Goal: Find specific fact: Find specific fact

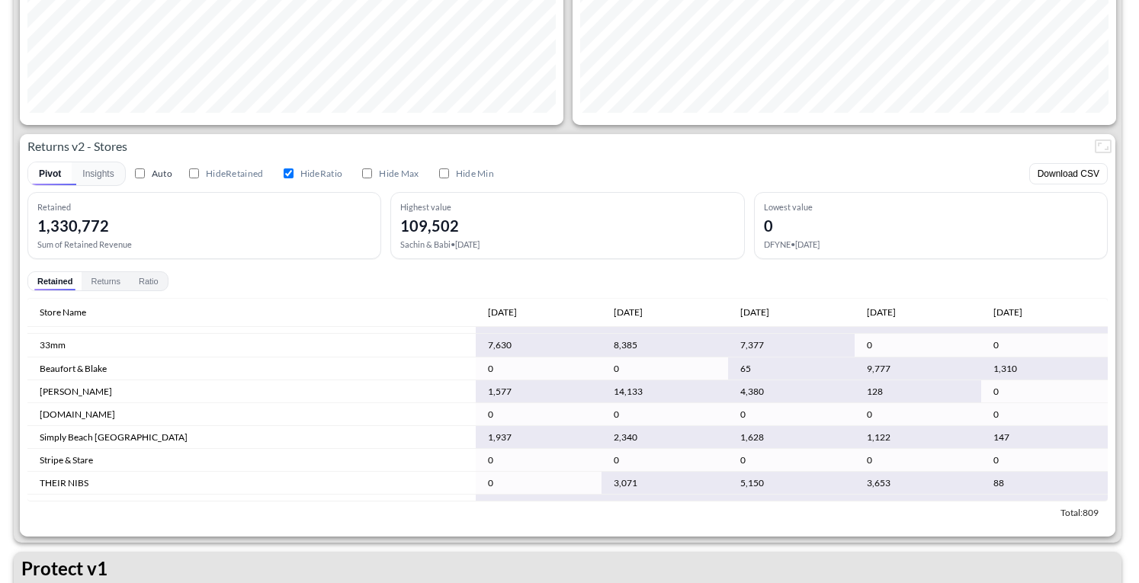
scroll to position [268, 0]
click at [993, 313] on div "[DATE]" at bounding box center [1007, 312] width 29 height 18
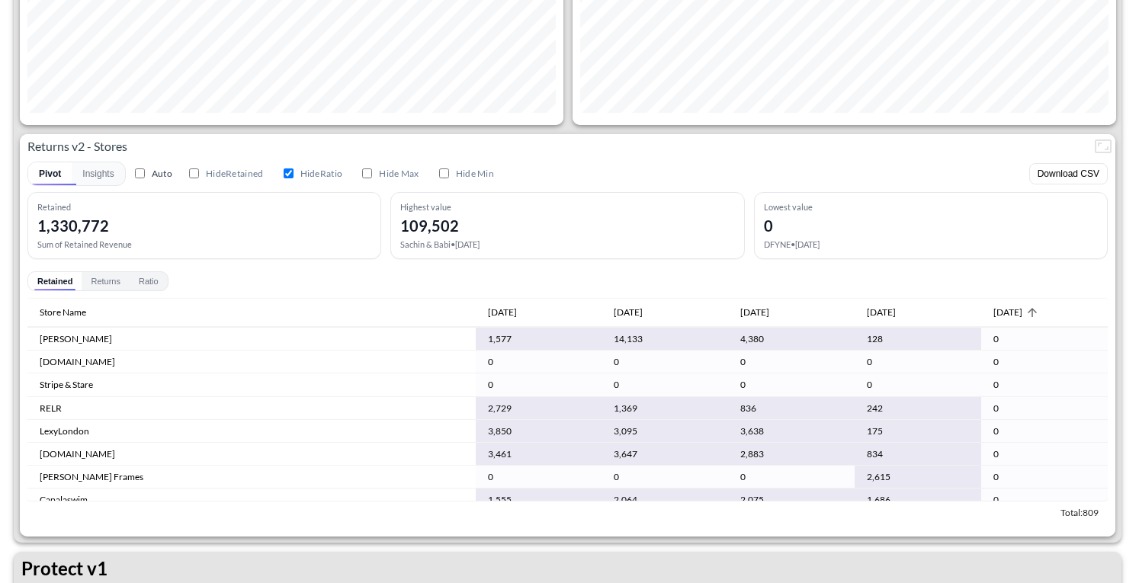
scroll to position [0, 0]
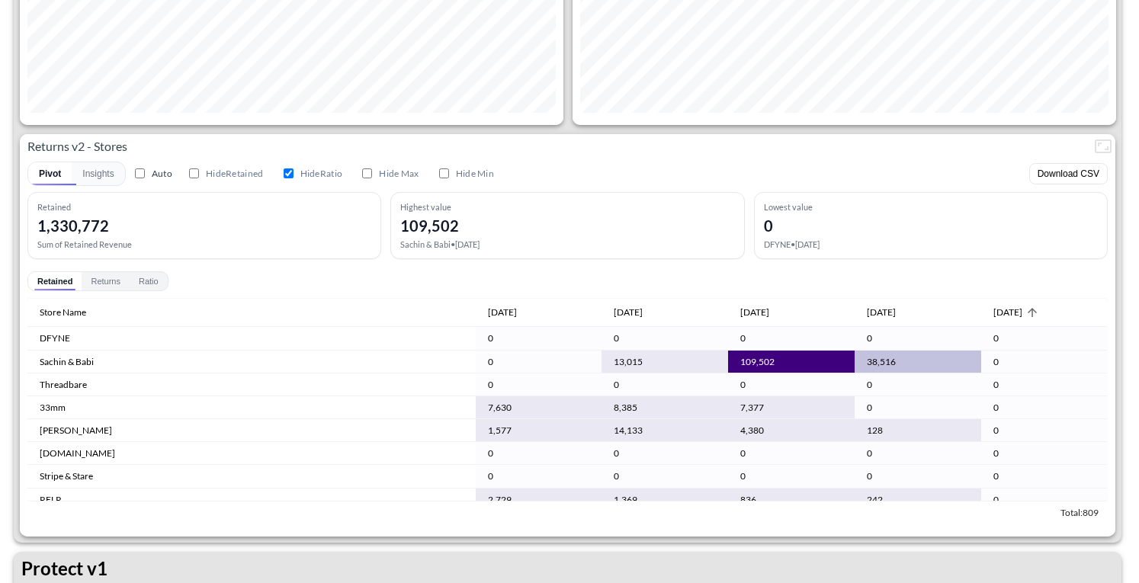
click at [90, 361] on td "Sachin & Babi" at bounding box center [251, 362] width 448 height 23
copy td "Sachin & Babi"
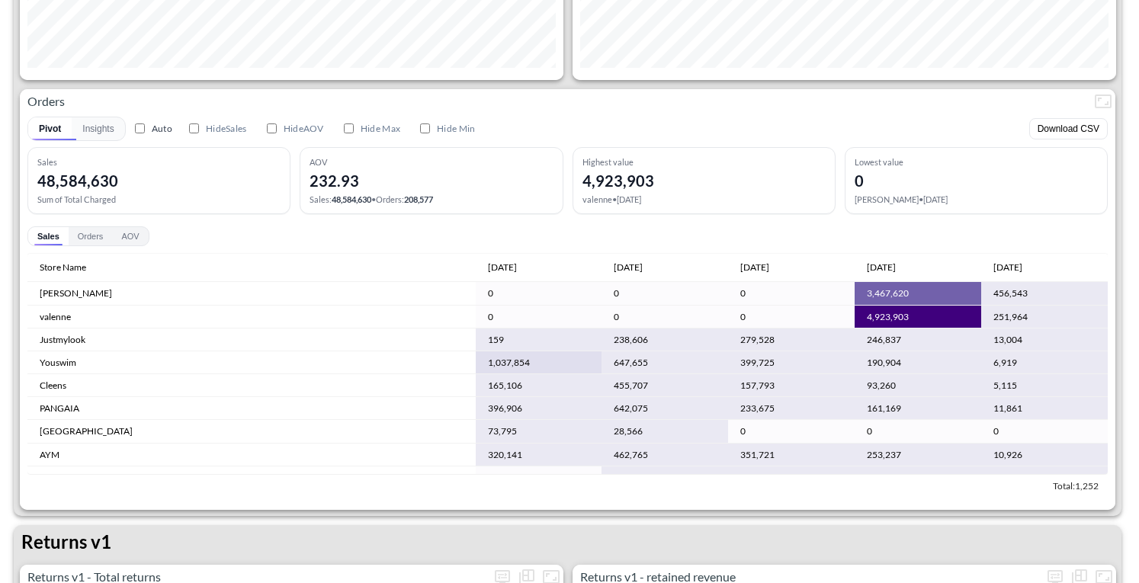
scroll to position [242, 0]
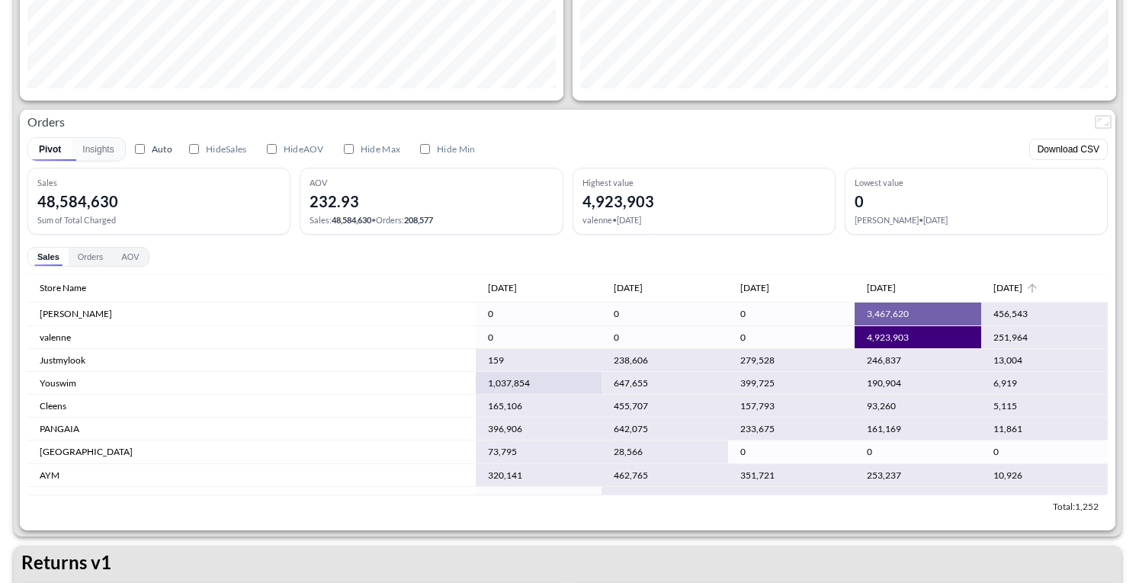
click at [1026, 289] on icon at bounding box center [1032, 288] width 14 height 14
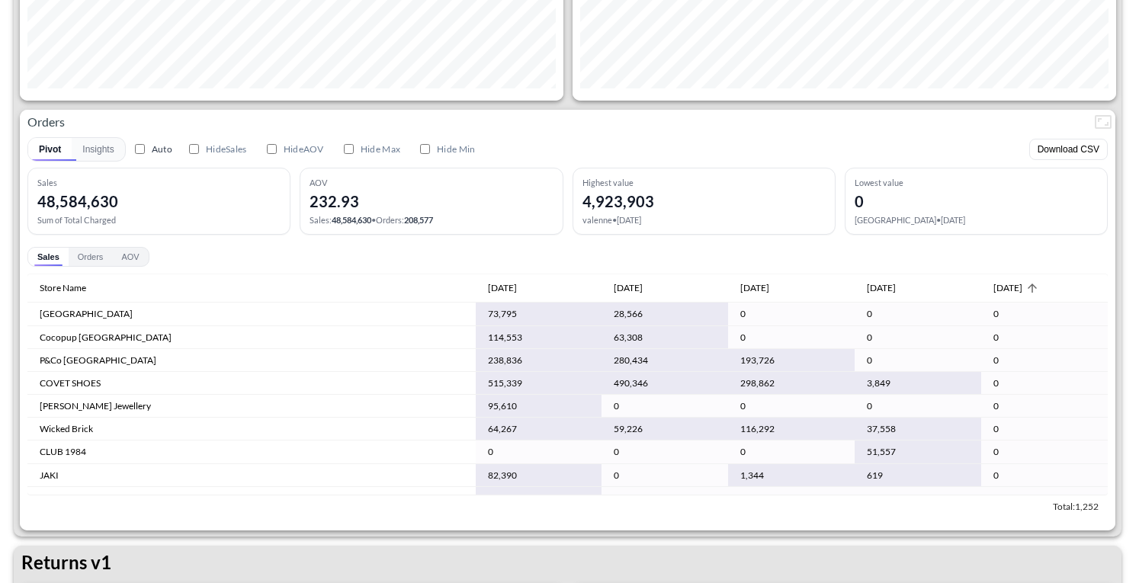
scroll to position [76, 0]
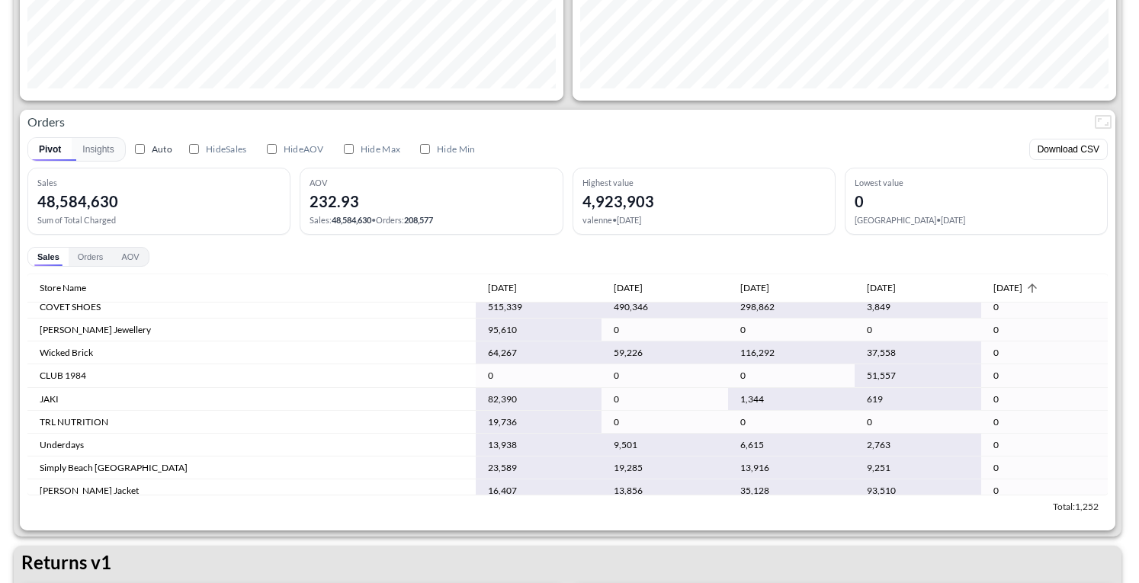
click at [70, 349] on td "Wicked Brick" at bounding box center [251, 352] width 448 height 23
copy td "Wicked Brick"
click at [73, 378] on td "CLUB 1984" at bounding box center [251, 375] width 448 height 23
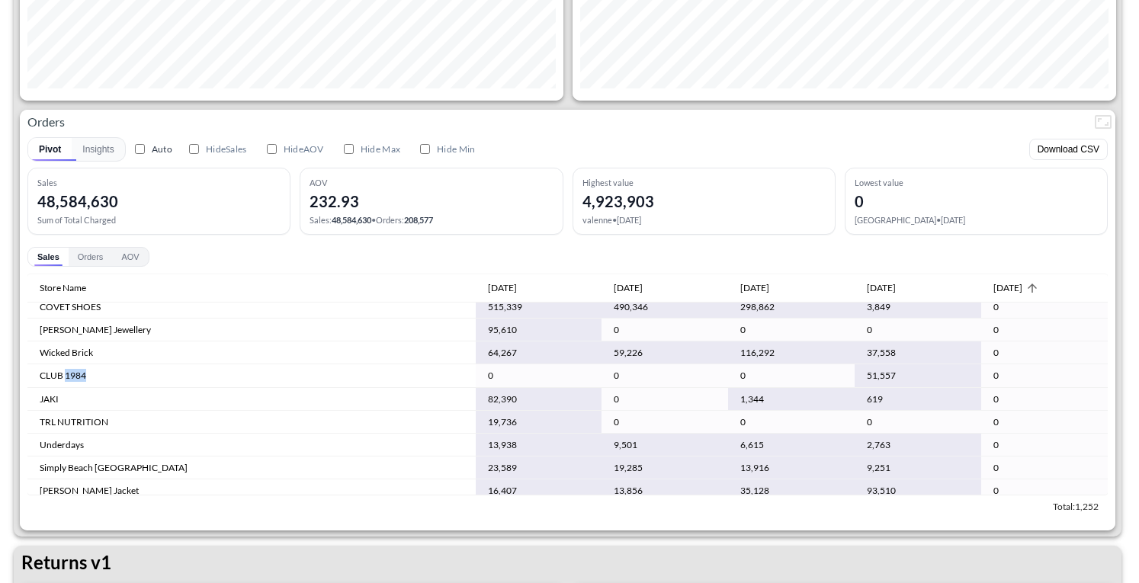
click at [73, 378] on td "CLUB 1984" at bounding box center [251, 375] width 448 height 23
copy td "CLUB 1984"
